Goal: Task Accomplishment & Management: Manage account settings

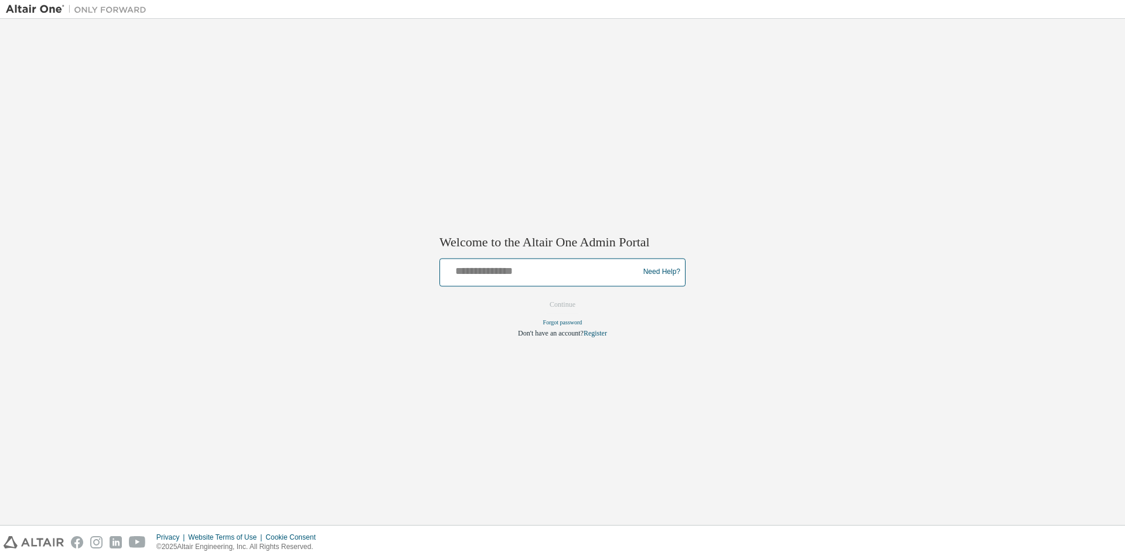
click at [496, 269] on input "text" at bounding box center [541, 269] width 193 height 17
type input "**********"
click at [567, 308] on button "Continue" at bounding box center [562, 304] width 50 height 18
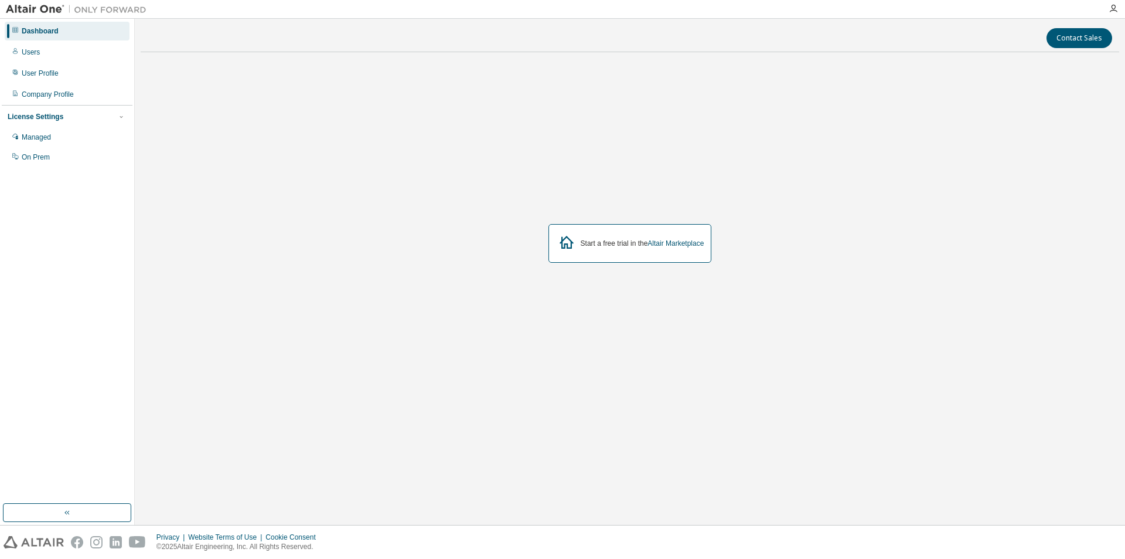
click at [40, 30] on div "Dashboard" at bounding box center [40, 30] width 37 height 9
click at [34, 50] on div "Users" at bounding box center [31, 51] width 18 height 9
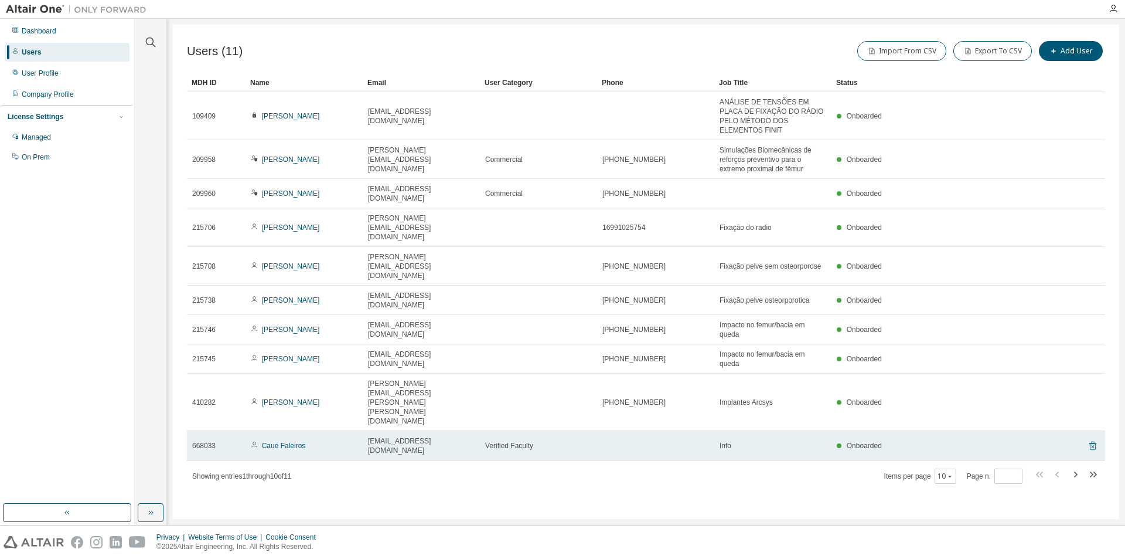
click at [1094, 438] on icon at bounding box center [1093, 445] width 11 height 14
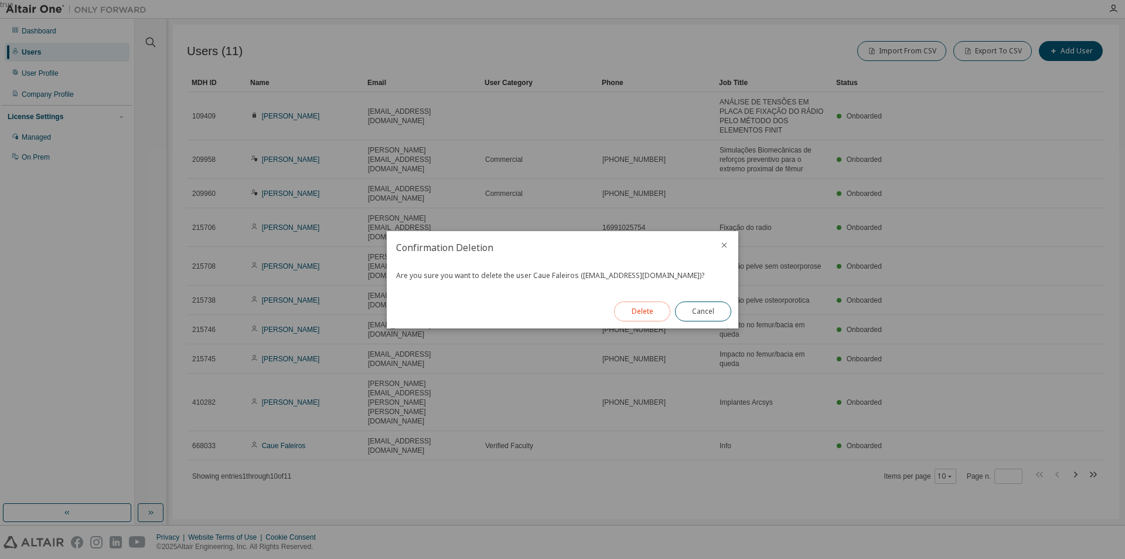
click at [651, 305] on button "Delete" at bounding box center [642, 311] width 56 height 20
click at [42, 114] on div "true" at bounding box center [562, 279] width 1125 height 559
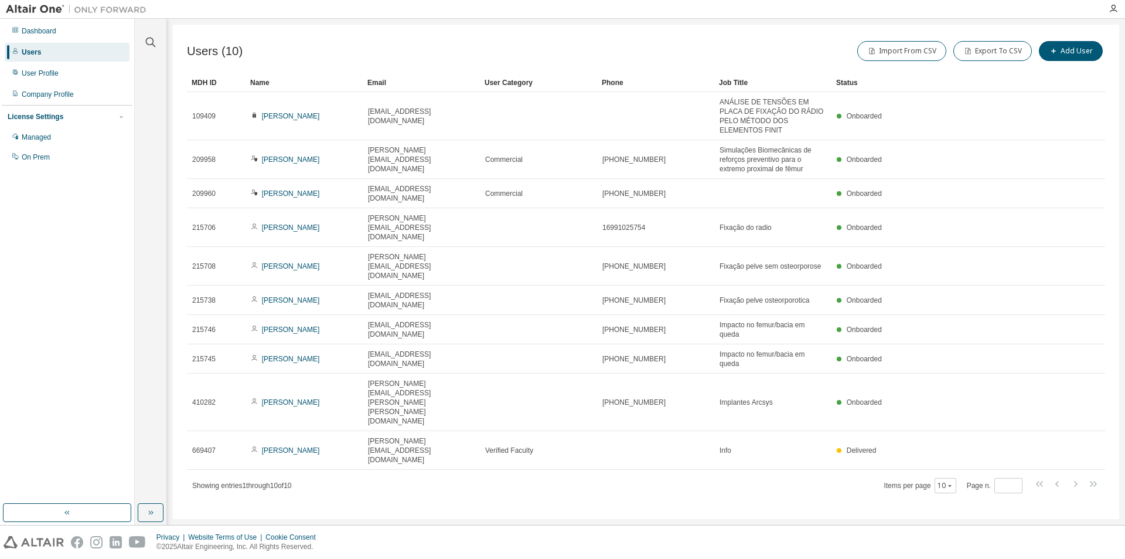
click at [43, 118] on div "License Settings" at bounding box center [36, 116] width 56 height 9
click at [59, 116] on div "License Settings" at bounding box center [67, 116] width 119 height 11
click at [40, 140] on div "Managed" at bounding box center [36, 136] width 29 height 9
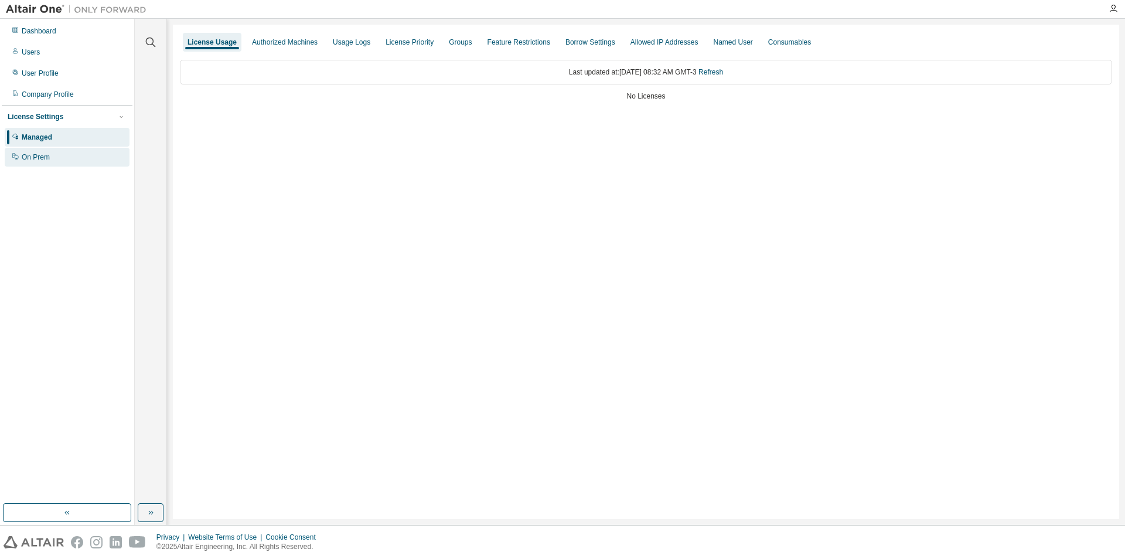
click at [35, 159] on div "On Prem" at bounding box center [36, 156] width 28 height 9
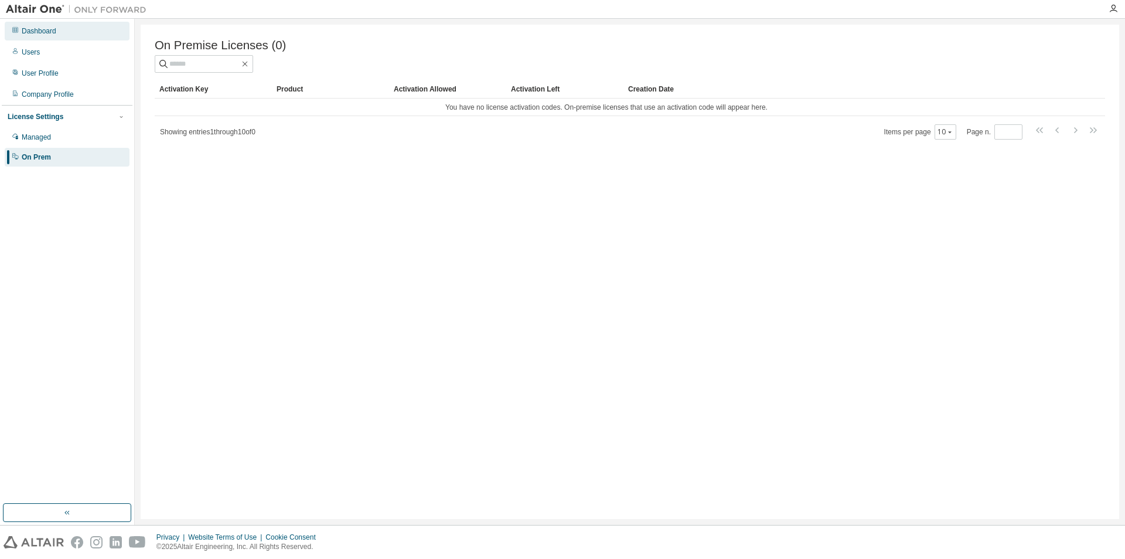
click at [40, 33] on div "Dashboard" at bounding box center [39, 30] width 35 height 9
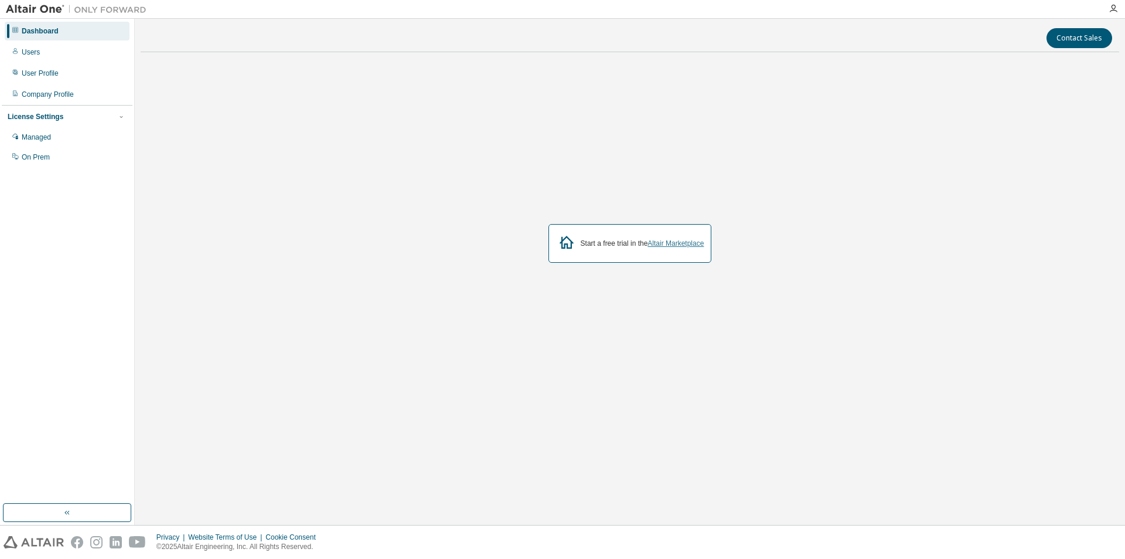
click at [665, 243] on link "Altair Marketplace" at bounding box center [676, 243] width 56 height 8
